Goal: Information Seeking & Learning: Learn about a topic

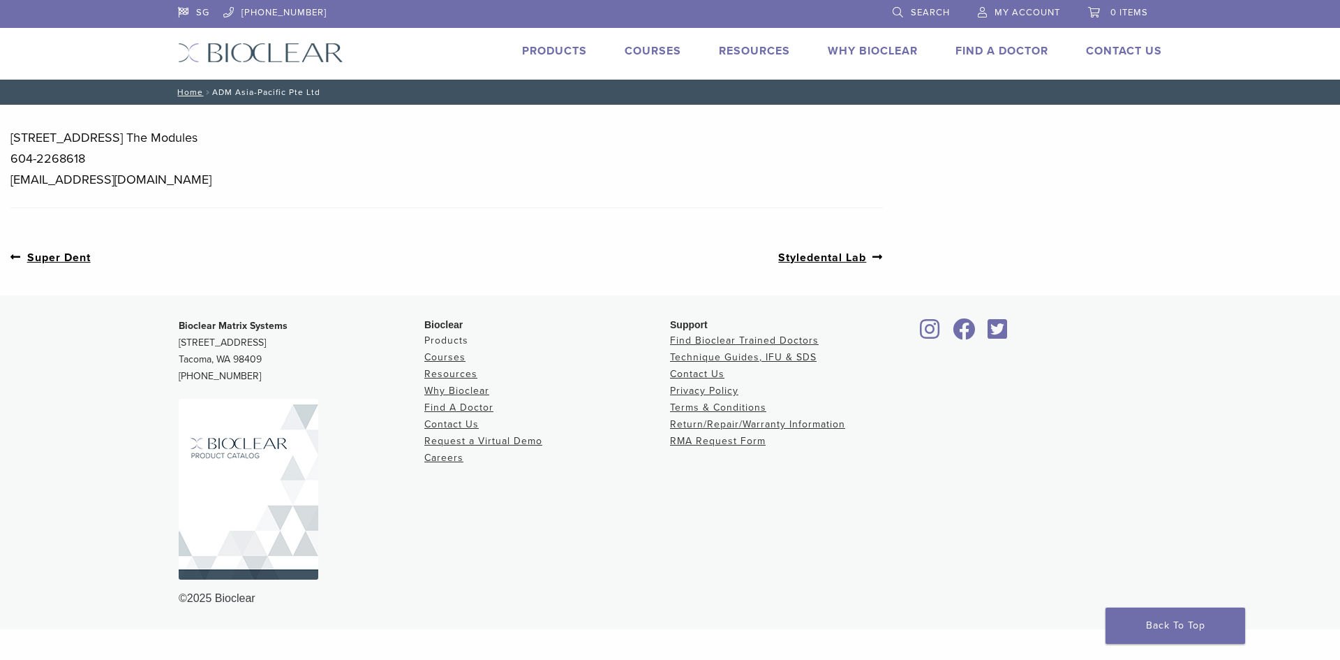
click at [457, 341] on link "Products" at bounding box center [446, 340] width 44 height 12
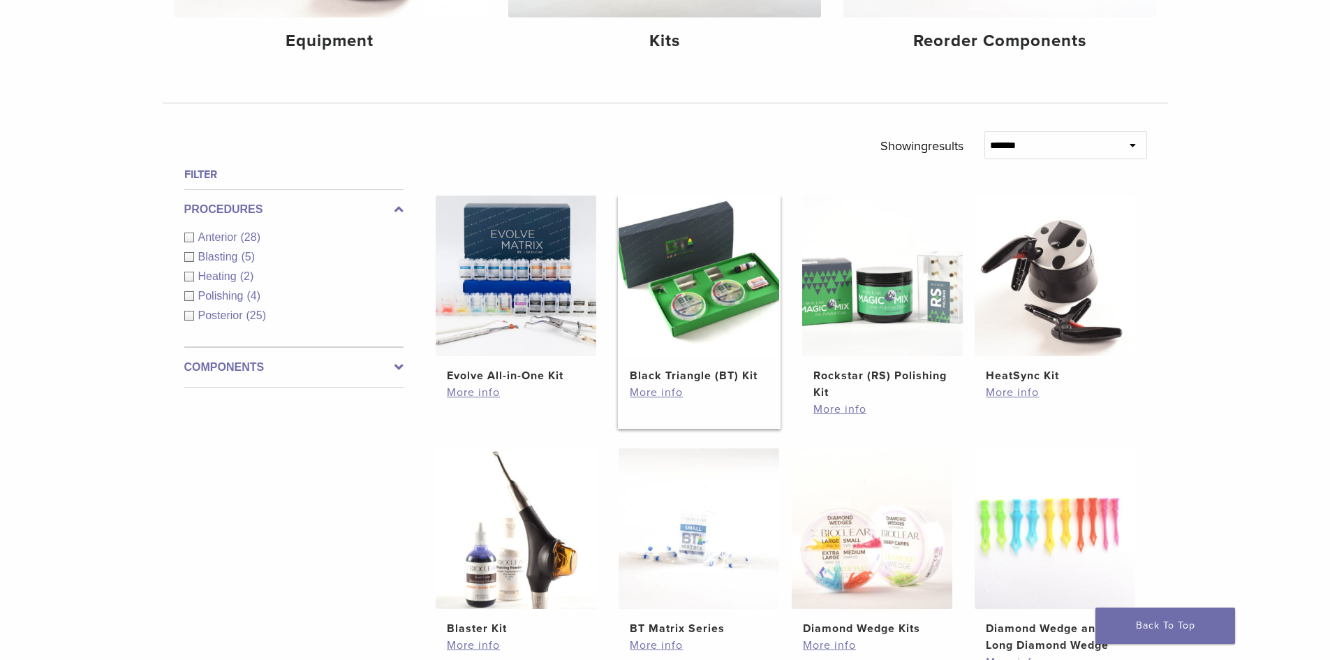
scroll to position [372, 0]
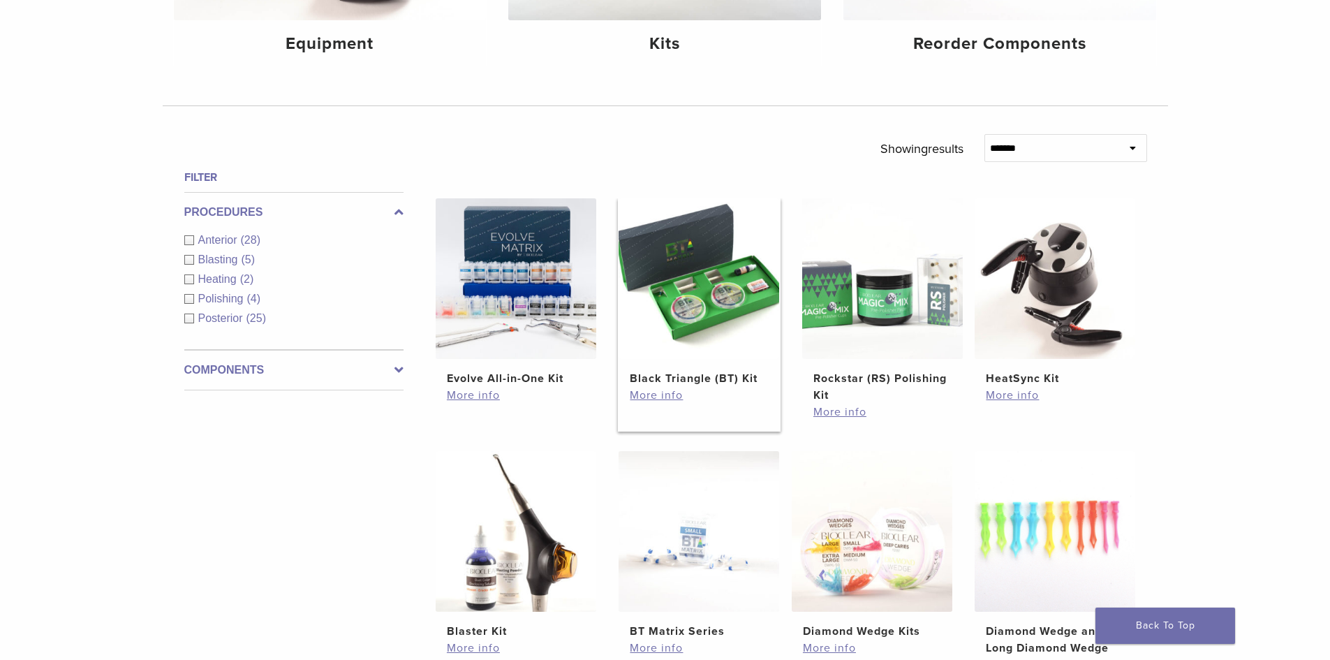
click at [753, 267] on img at bounding box center [699, 278] width 161 height 161
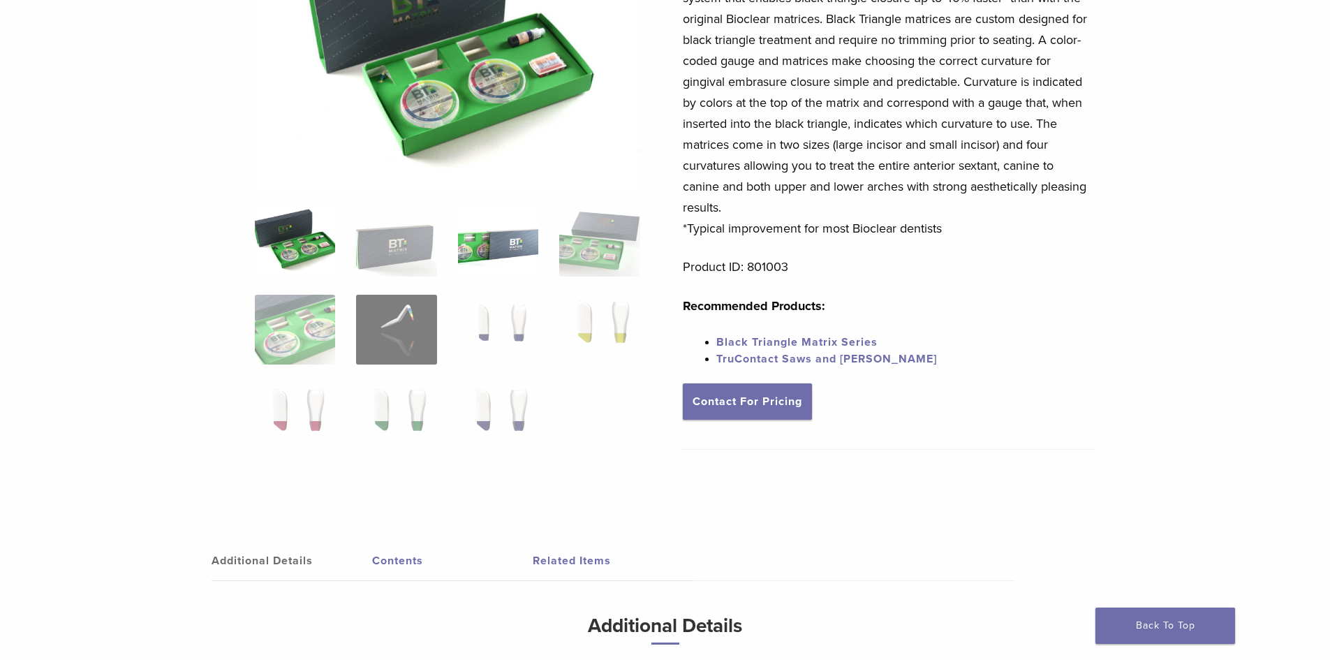
scroll to position [279, 0]
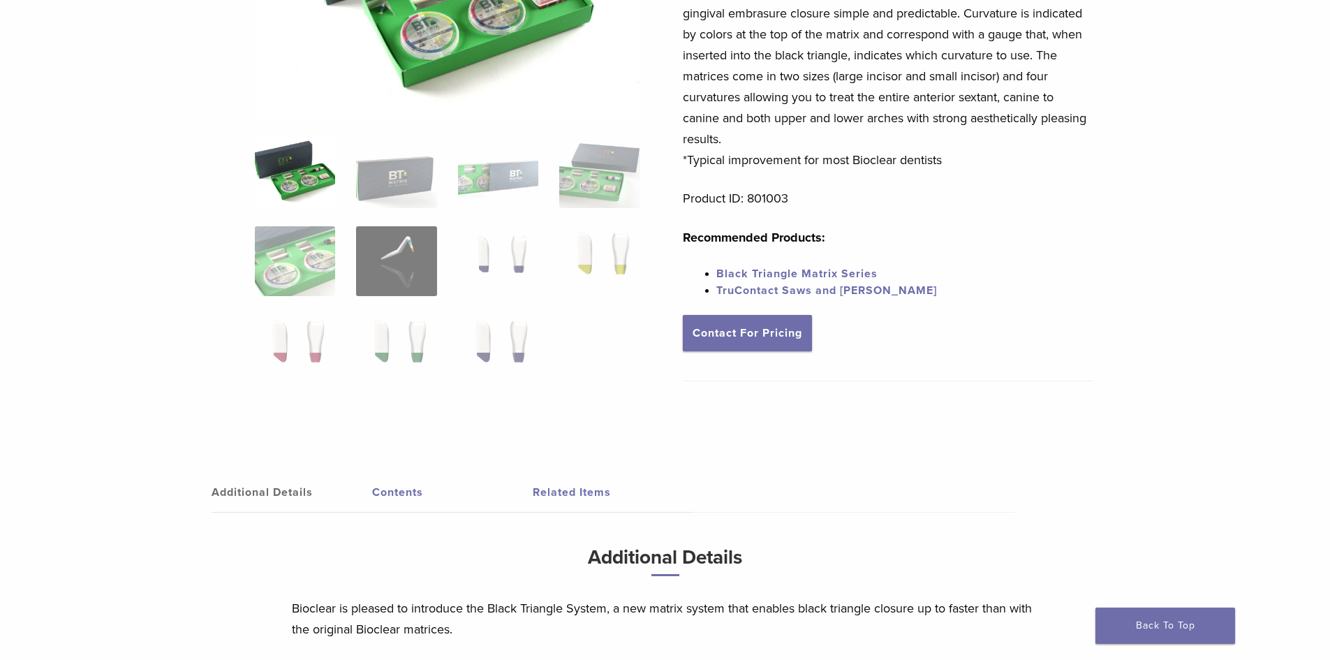
click at [406, 501] on link "Contents" at bounding box center [452, 492] width 161 height 39
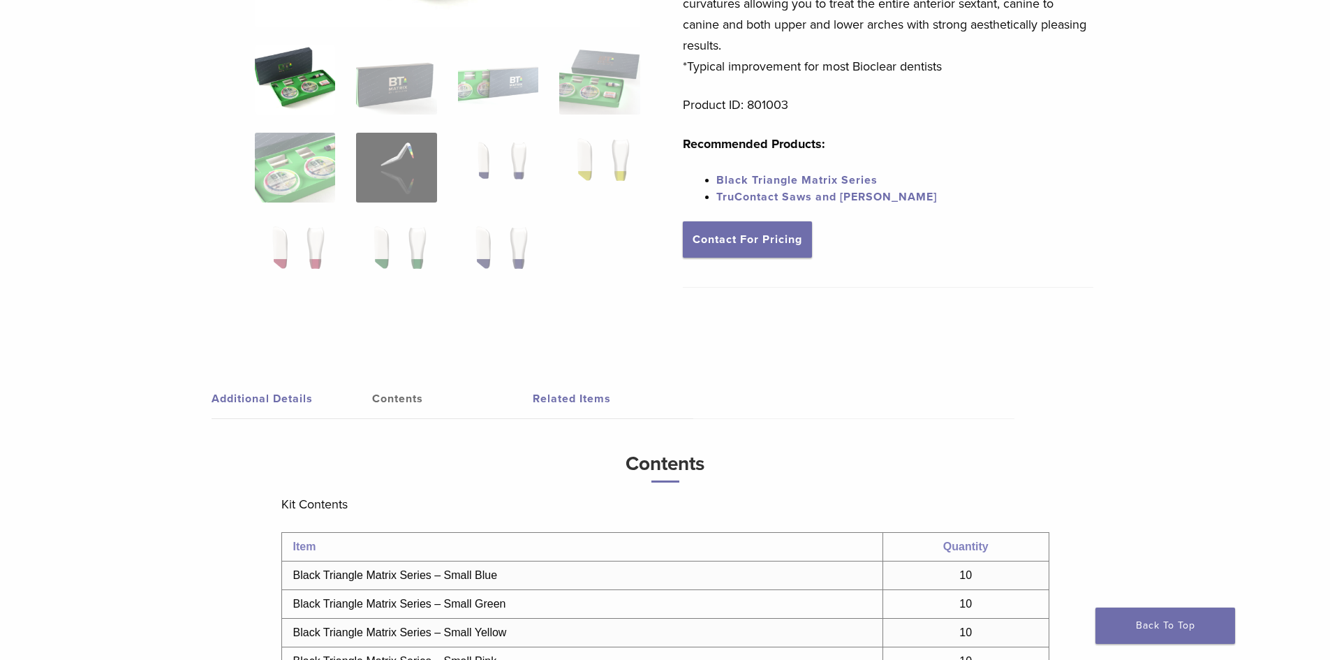
scroll to position [326, 0]
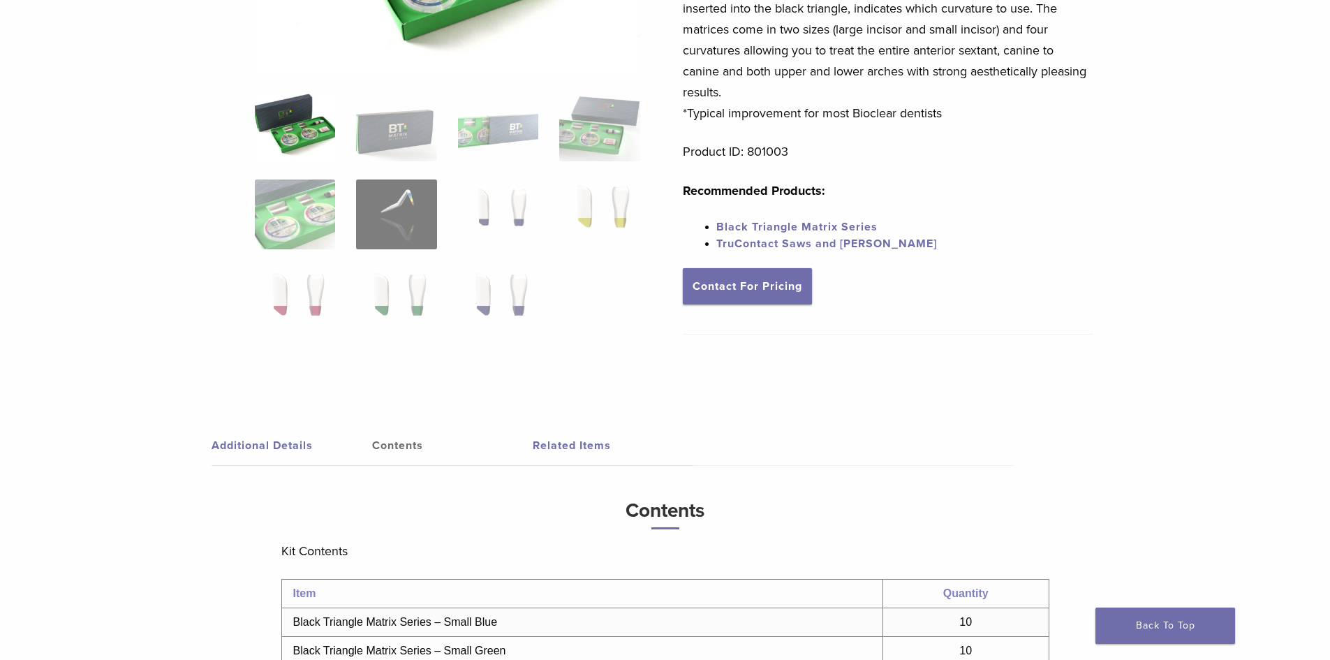
click at [276, 435] on link "Additional Details" at bounding box center [292, 445] width 161 height 39
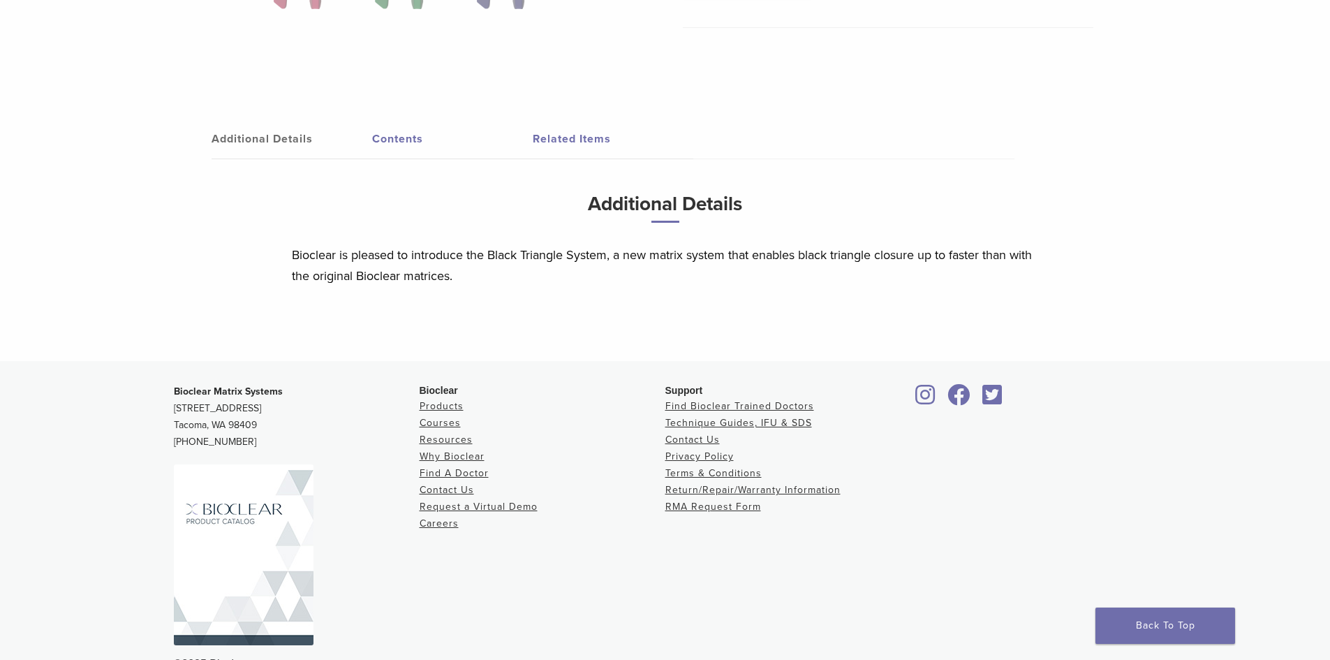
scroll to position [651, 0]
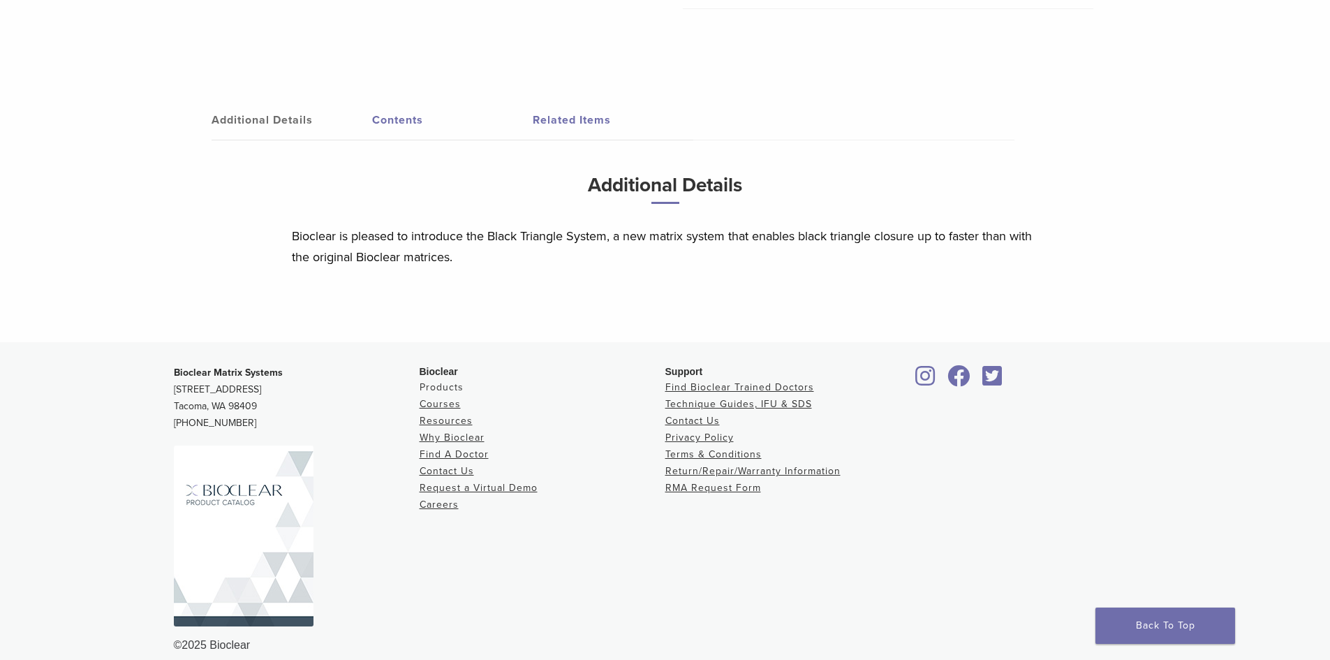
click at [442, 392] on link "Products" at bounding box center [442, 387] width 44 height 12
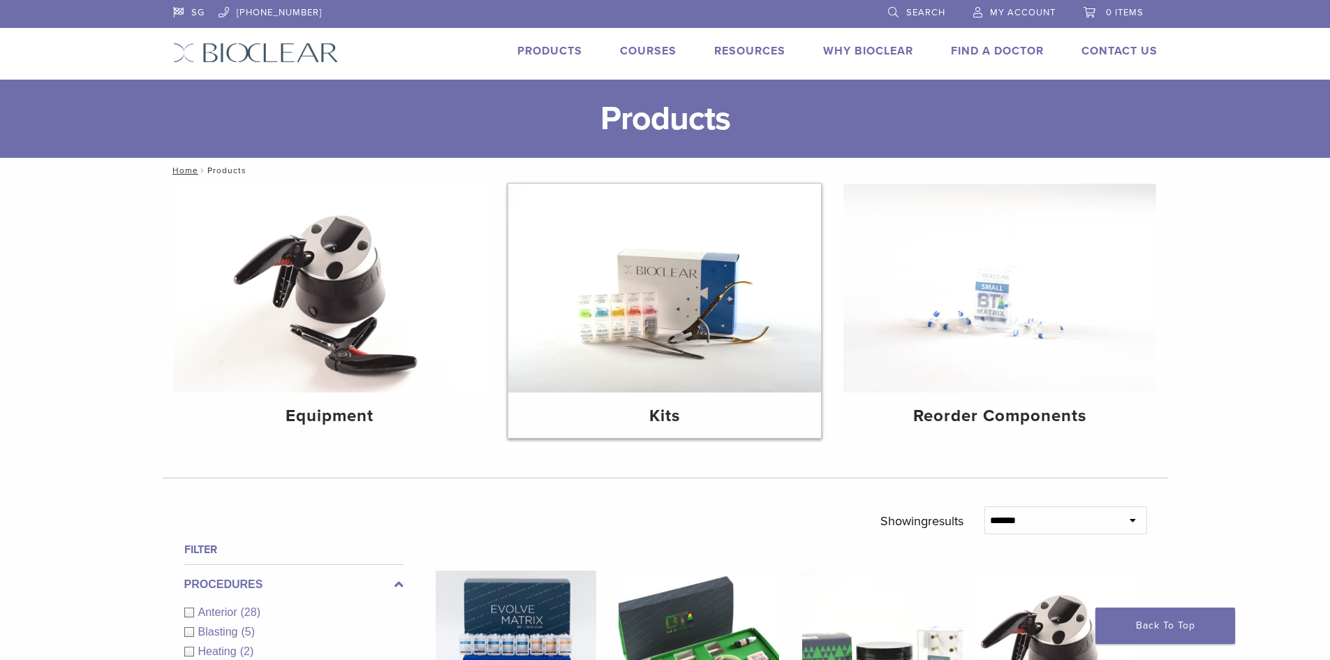
click at [658, 335] on img at bounding box center [664, 288] width 313 height 209
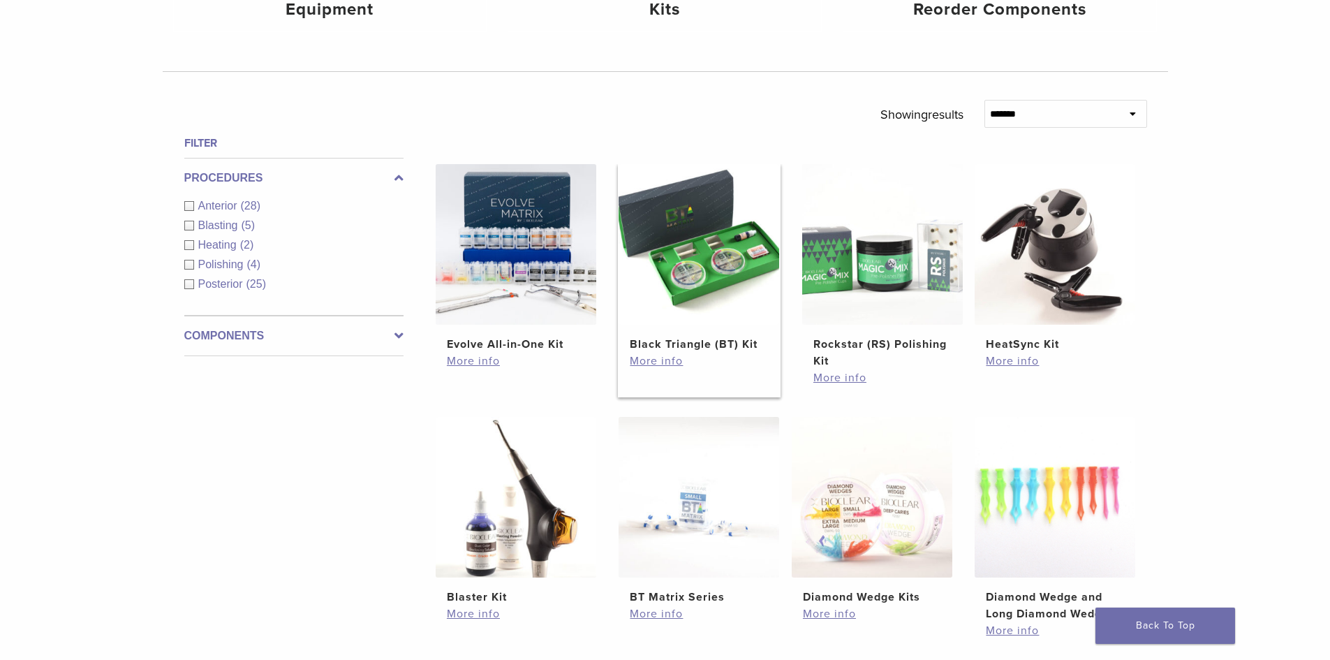
scroll to position [419, 0]
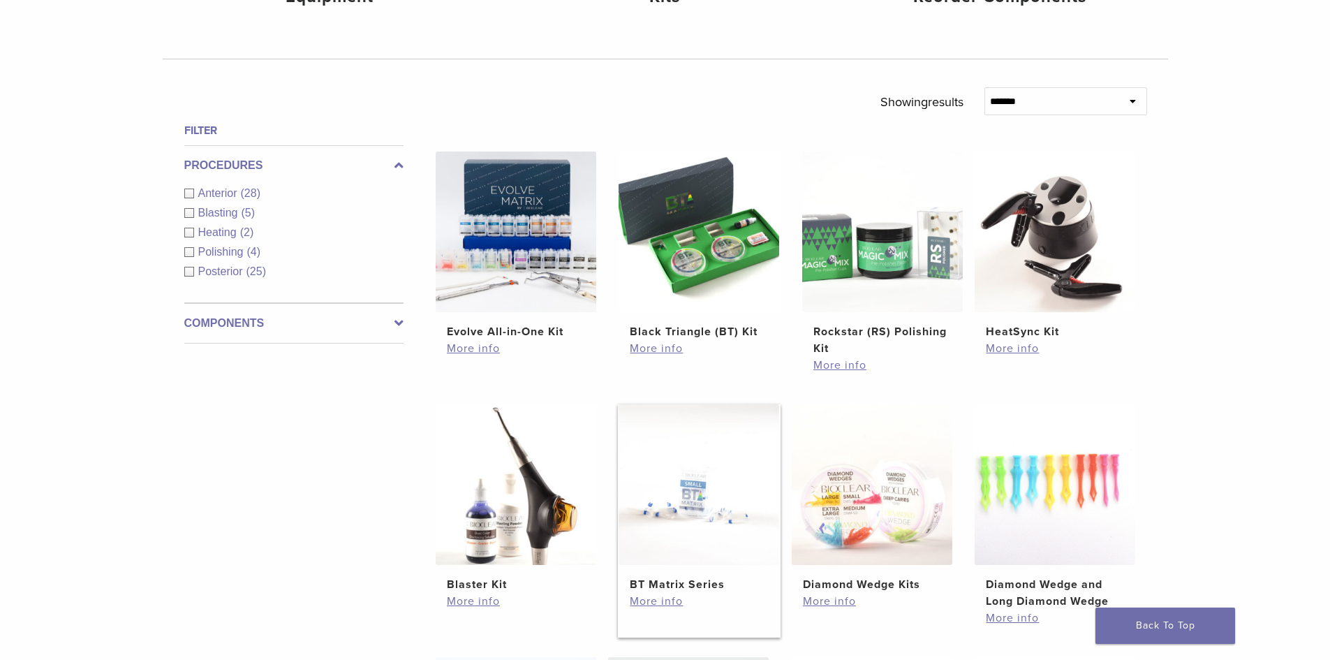
click at [691, 487] on img at bounding box center [699, 484] width 161 height 161
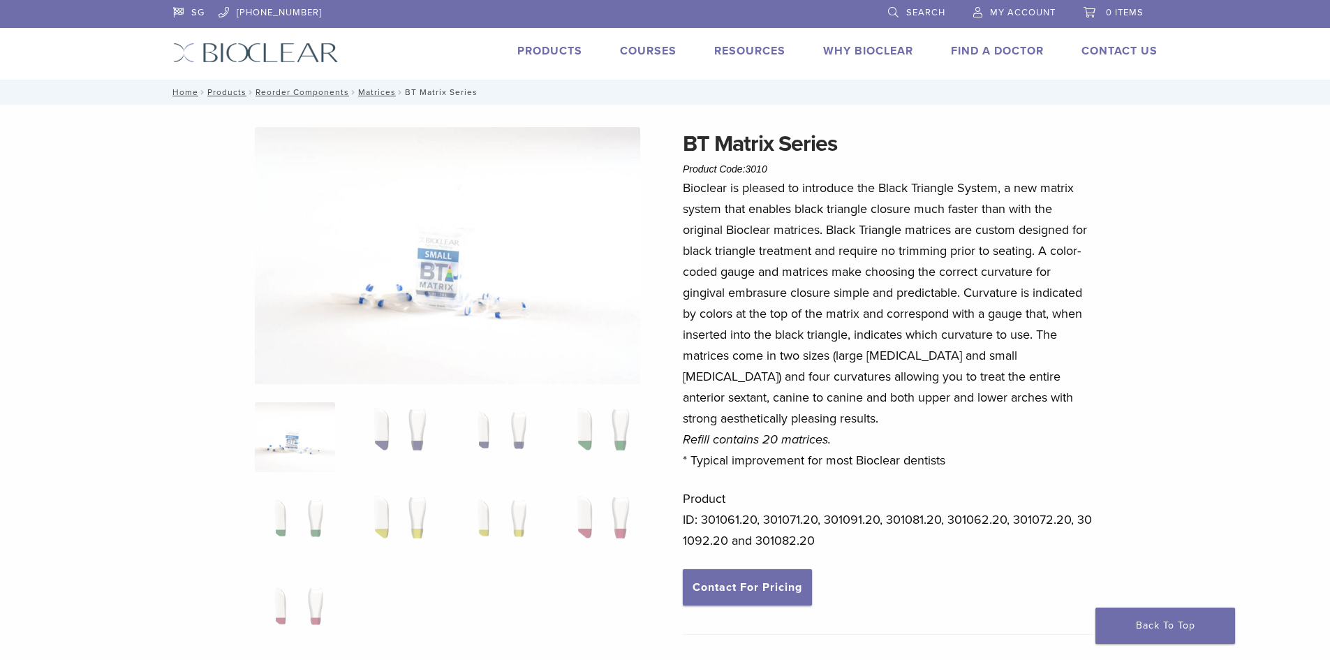
click at [729, 521] on p "Product ID: 301061.20, 301071.20, 301091.20, 301081.20, 301062.20, 301072.20, 3…" at bounding box center [888, 519] width 410 height 63
click at [731, 514] on p "Product ID: 301061.20, 301071.20, 301091.20, 301081.20, 301062.20, 301072.20, 3…" at bounding box center [888, 519] width 410 height 63
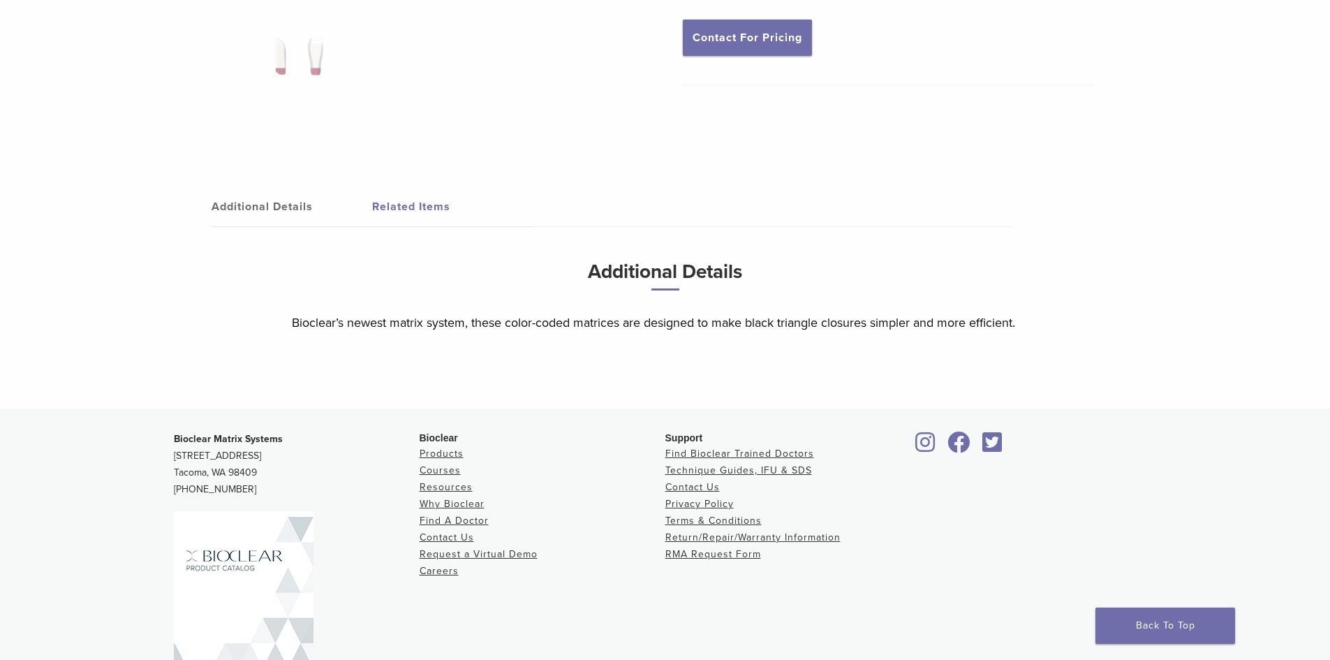
scroll to position [558, 0]
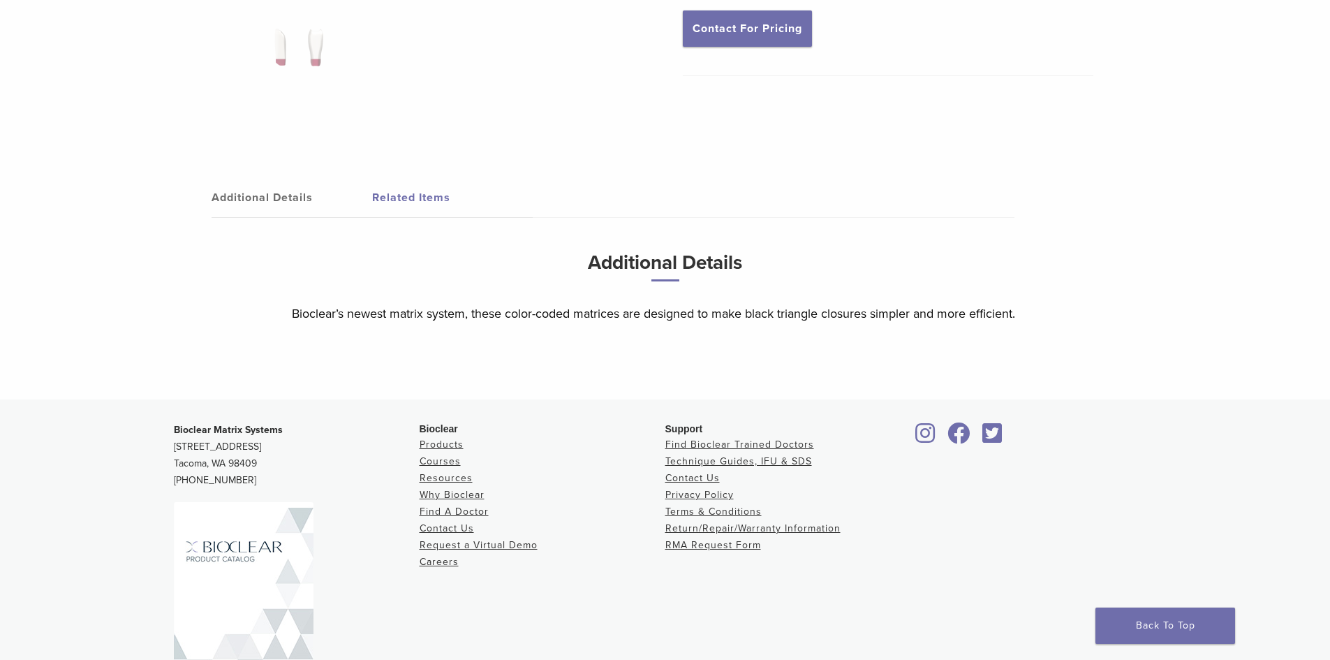
click at [286, 200] on link "Additional Details" at bounding box center [292, 197] width 161 height 39
click at [399, 205] on link "Related Items" at bounding box center [452, 197] width 161 height 39
